Goal: Task Accomplishment & Management: Manage account settings

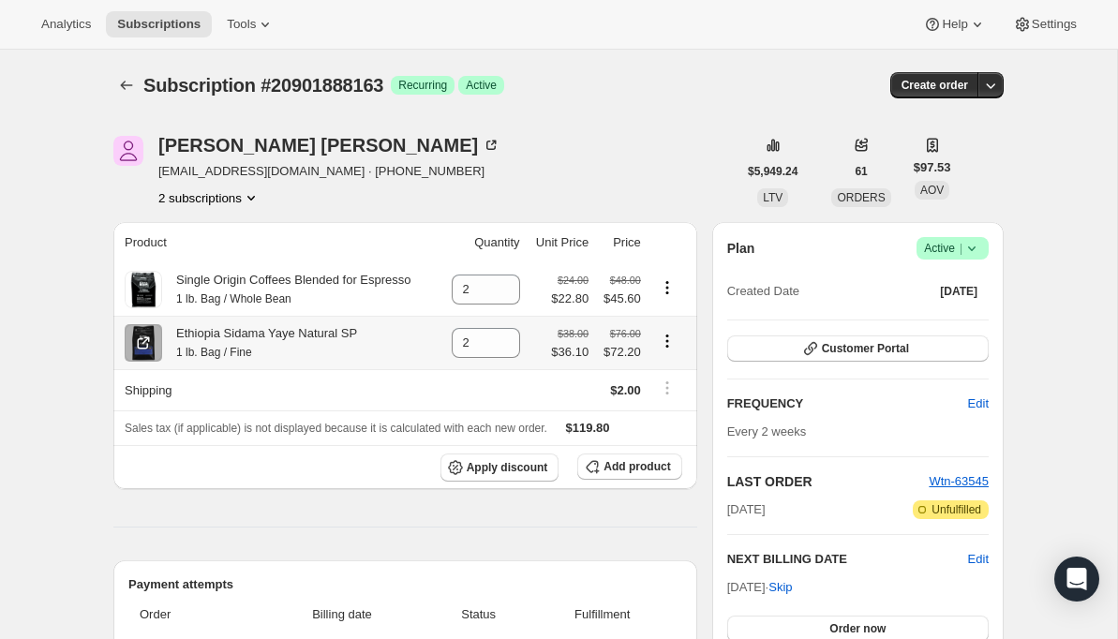
click at [669, 341] on icon "Product actions" at bounding box center [667, 341] width 19 height 19
click at [667, 418] on span "Swap variant" at bounding box center [667, 413] width 70 height 14
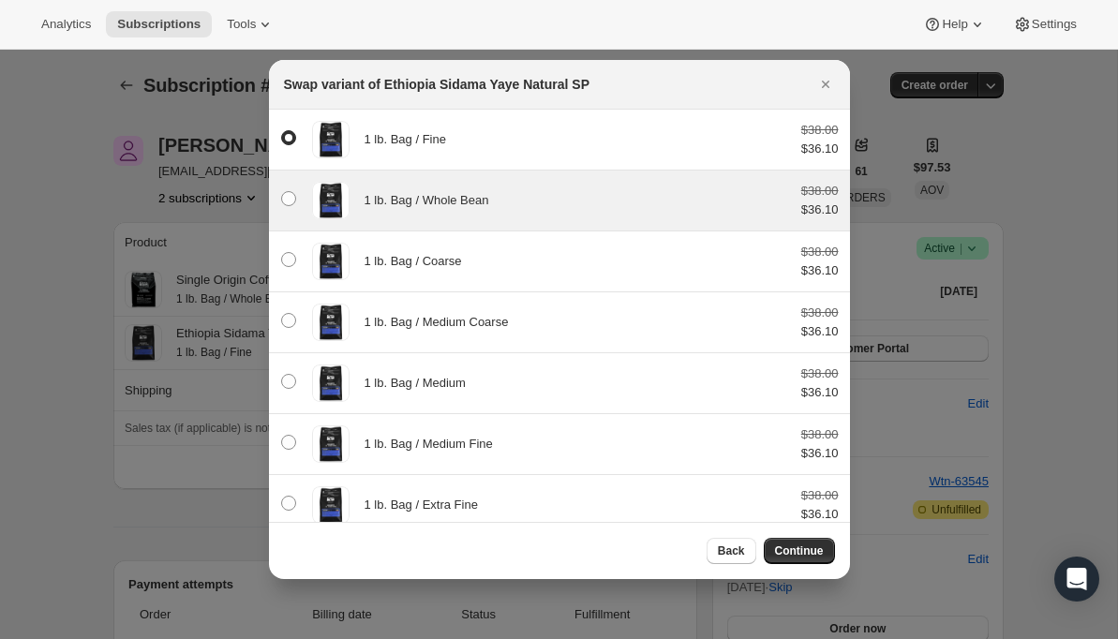
click at [438, 204] on span "1 lb. Bag / Whole Bean" at bounding box center [427, 200] width 125 height 14
radio input "false"
radio input "true"
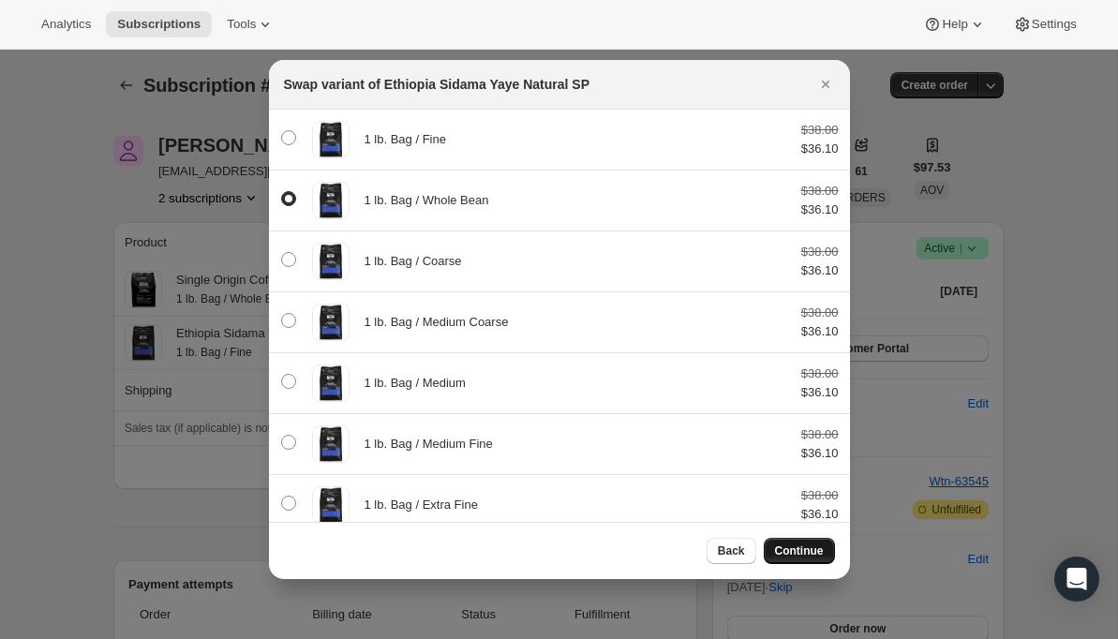
click at [802, 554] on span "Continue" at bounding box center [799, 551] width 49 height 15
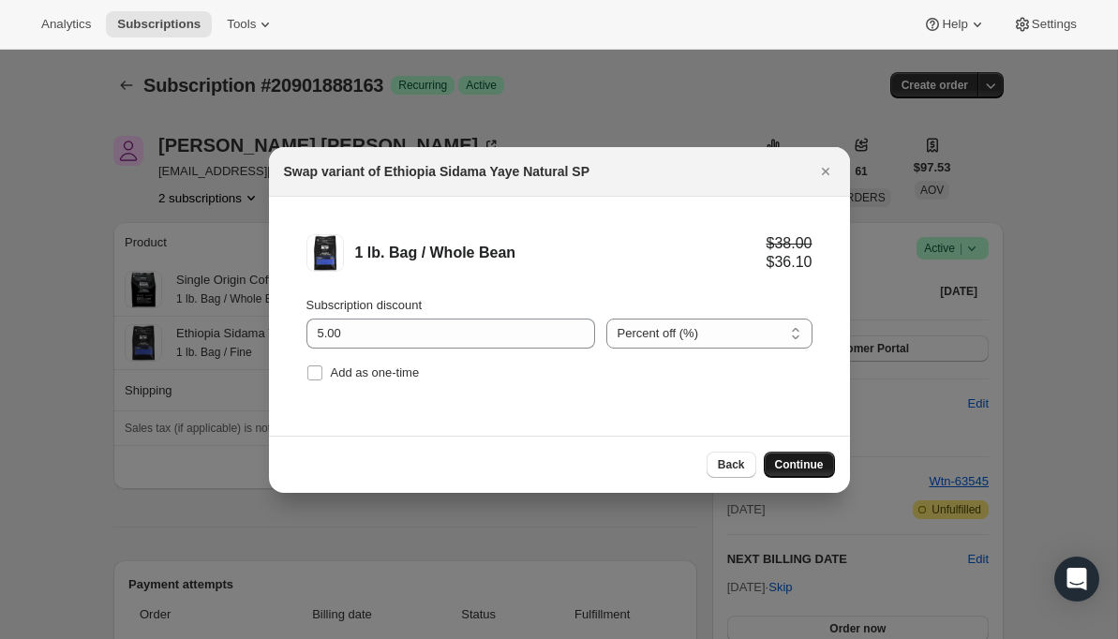
click at [809, 463] on span "Continue" at bounding box center [799, 464] width 49 height 15
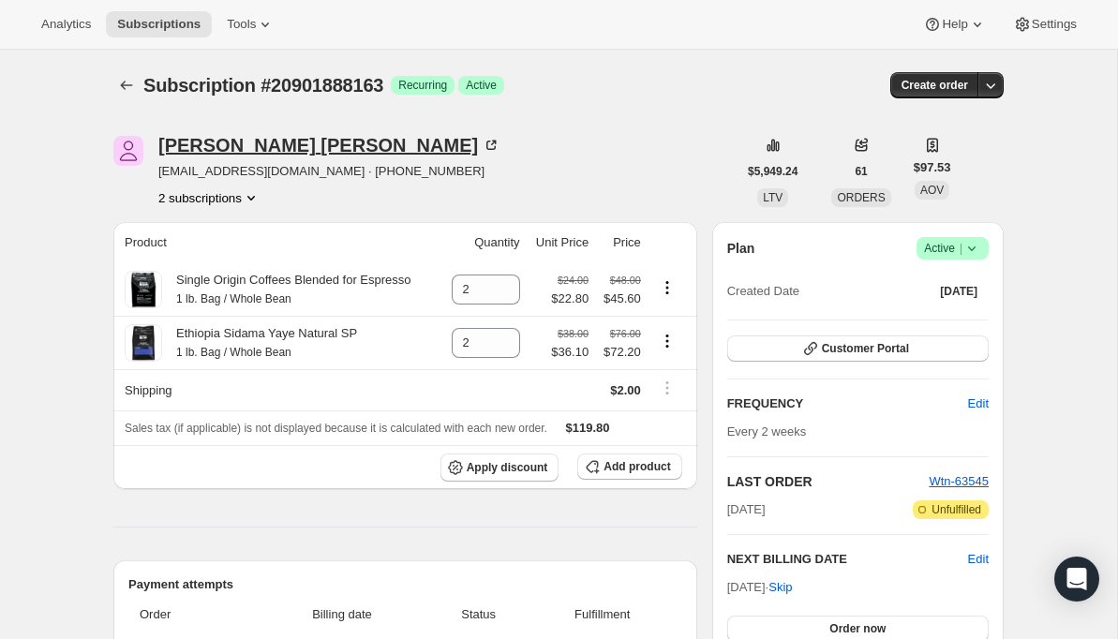
click at [207, 142] on div "[PERSON_NAME]" at bounding box center [329, 145] width 342 height 19
click at [125, 83] on icon "Subscriptions" at bounding box center [126, 85] width 19 height 19
